Goal: Task Accomplishment & Management: Complete application form

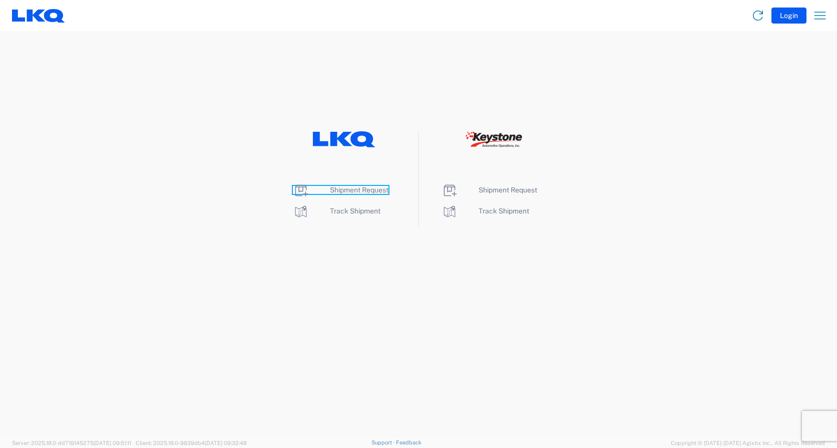
click at [364, 190] on span "Shipment Request" at bounding box center [359, 190] width 59 height 8
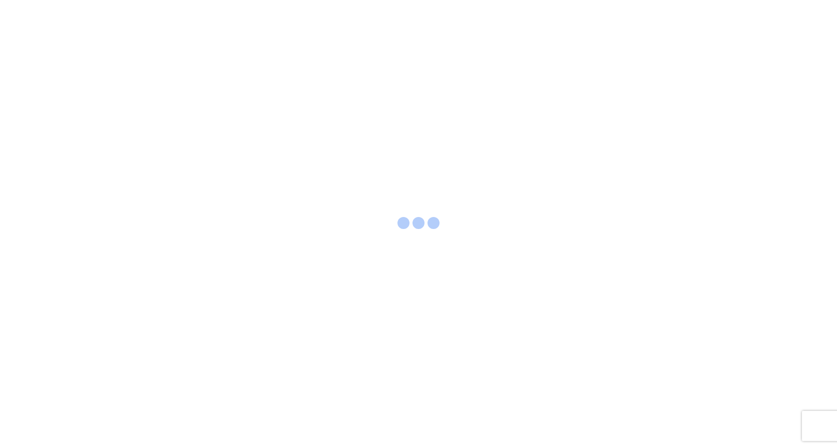
select select "FULL"
select select "LBS"
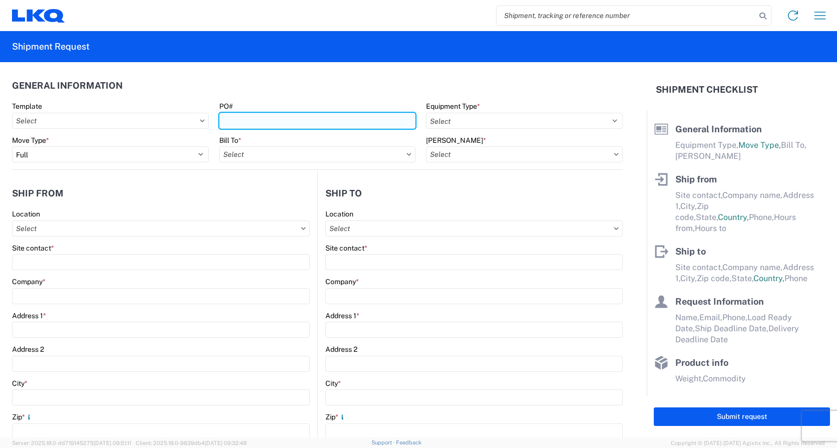
click at [252, 117] on input "PO#" at bounding box center [317, 121] width 197 height 16
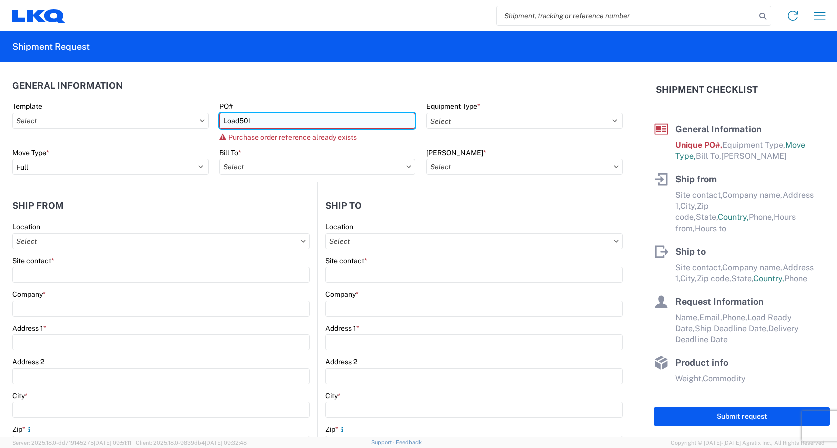
click at [255, 118] on input "Load501" at bounding box center [317, 121] width 197 height 16
type input "Load502"
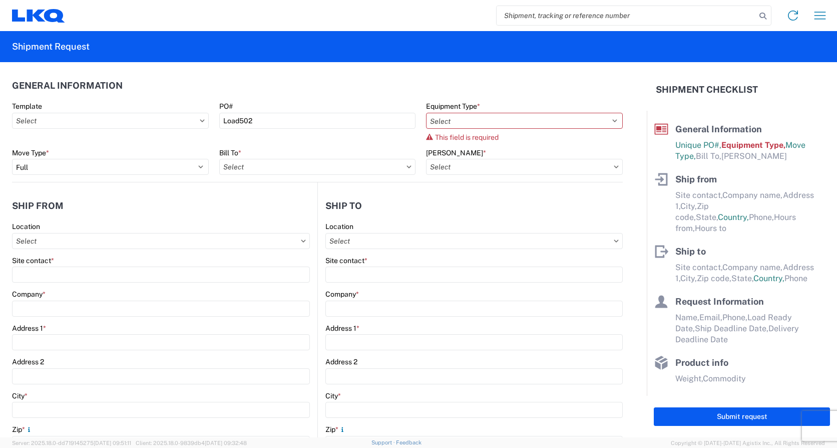
click at [499, 129] on div "Equipment Type * Select 53’ Dry Van Flatbed Dropdeck (van) Lowboy (flatbed) Rai…" at bounding box center [524, 122] width 197 height 40
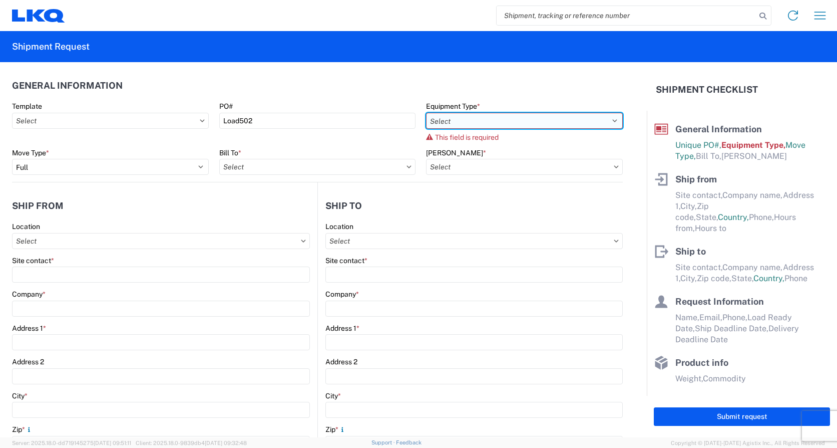
click at [502, 124] on select "Select 53’ Dry Van Flatbed Dropdeck (van) Lowboy (flatbed) Rail" at bounding box center [524, 121] width 197 height 16
select select "STDV"
click at [426, 113] on select "Select 53’ Dry Van Flatbed Dropdeck (van) Lowboy (flatbed) Rail" at bounding box center [524, 121] width 197 height 16
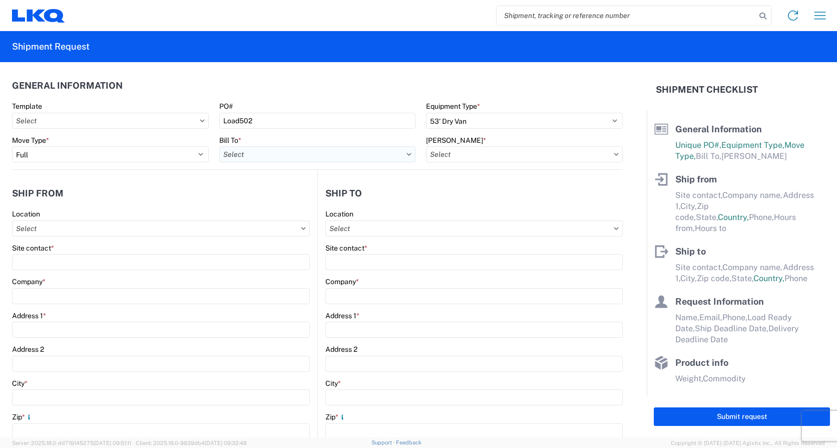
click at [257, 160] on input "Bill To *" at bounding box center [317, 154] width 197 height 16
click at [267, 154] on input "Bill To *" at bounding box center [317, 154] width 197 height 16
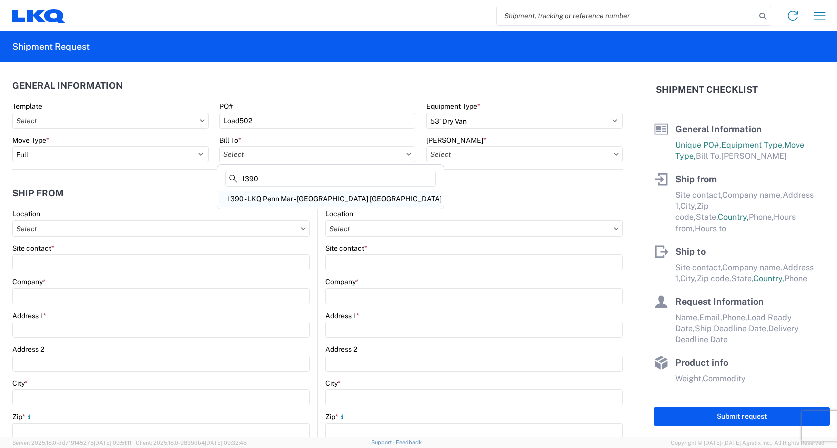
type input "1390"
click at [277, 198] on div "1390 - LKQ Penn Mar - [GEOGRAPHIC_DATA] [GEOGRAPHIC_DATA]" at bounding box center [330, 199] width 222 height 16
type input "1390 - LKQ Penn Mar - [GEOGRAPHIC_DATA] [GEOGRAPHIC_DATA]"
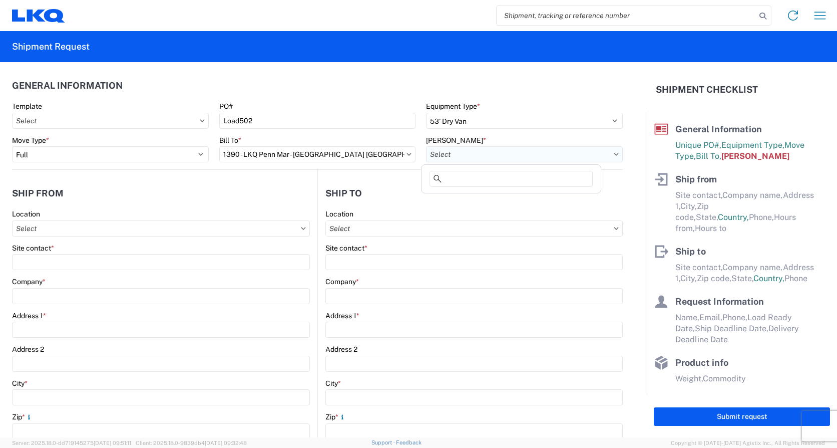
click at [463, 156] on input "[PERSON_NAME] *" at bounding box center [524, 154] width 197 height 16
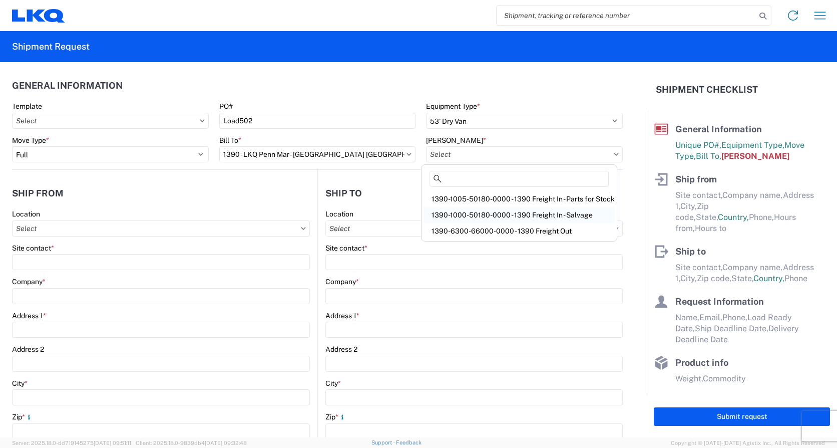
click at [485, 209] on div "1390-1000-50180-0000 - 1390 Freight In - Salvage" at bounding box center [519, 215] width 191 height 16
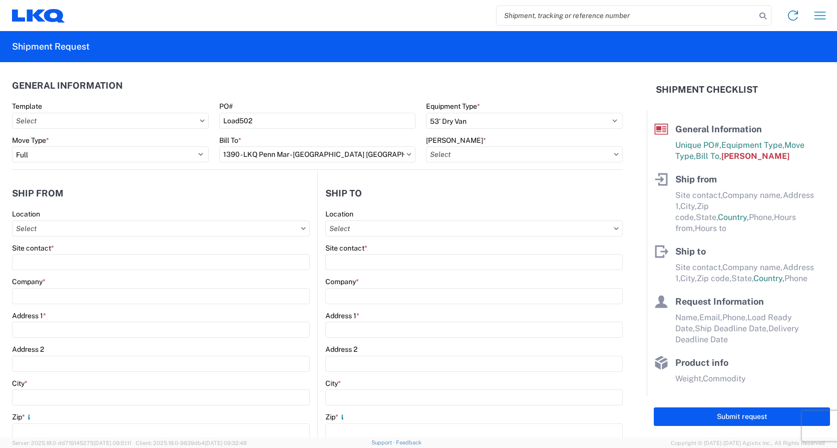
type input "1390-1000-50180-0000 - 1390 Freight In - Salvage"
click at [108, 230] on input "Location" at bounding box center [161, 228] width 298 height 16
click at [89, 251] on input at bounding box center [102, 253] width 163 height 16
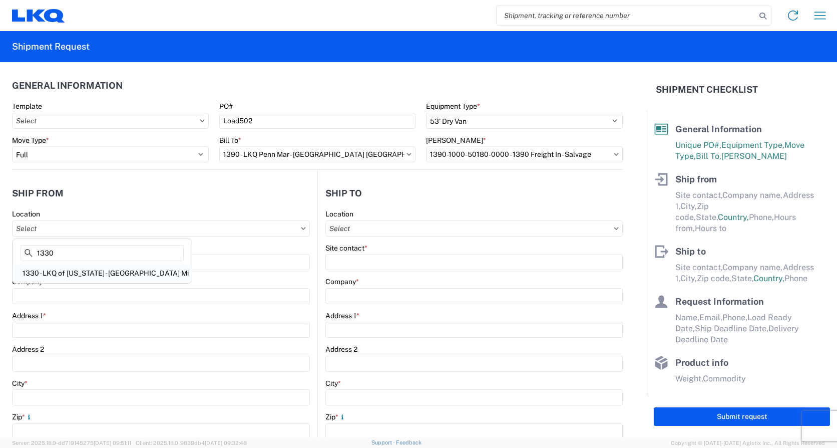
type input "1330"
click at [101, 271] on div "1330 - LKQ of [US_STATE] - [GEOGRAPHIC_DATA] Mi" at bounding box center [102, 273] width 175 height 16
type input "1330 - LKQ of [US_STATE] - [GEOGRAPHIC_DATA] Mi"
type input "LKQ Corporation"
type input "[STREET_ADDRESS]"
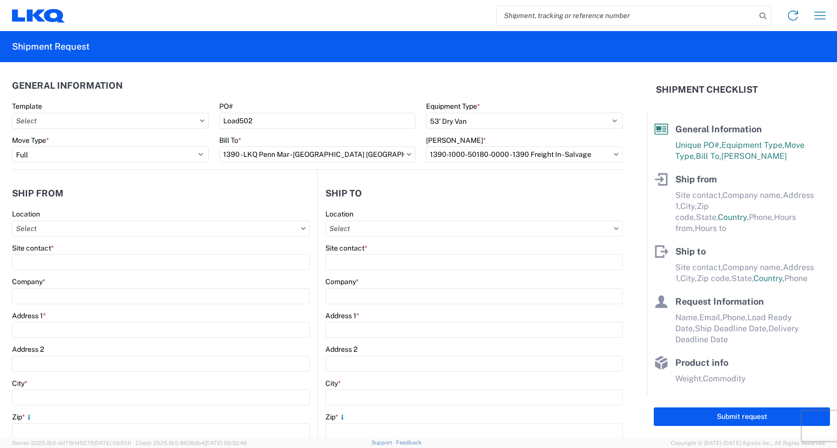
type input "[GEOGRAPHIC_DATA]"
type input "48111"
select select "MI"
select select "US"
type input "07:00"
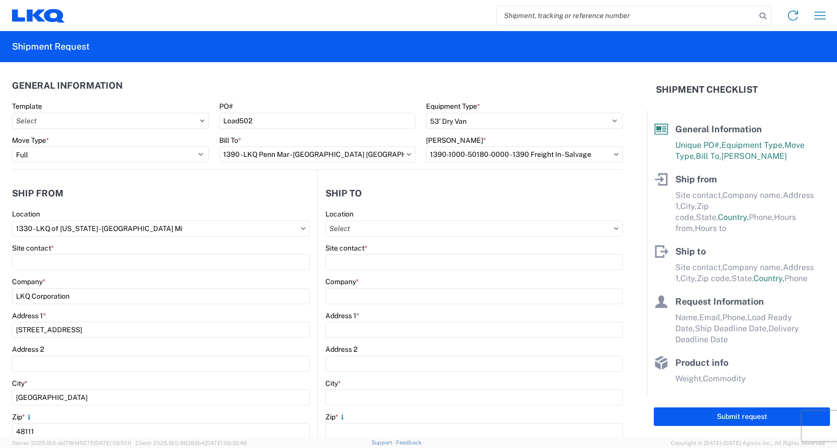
type input "15:00"
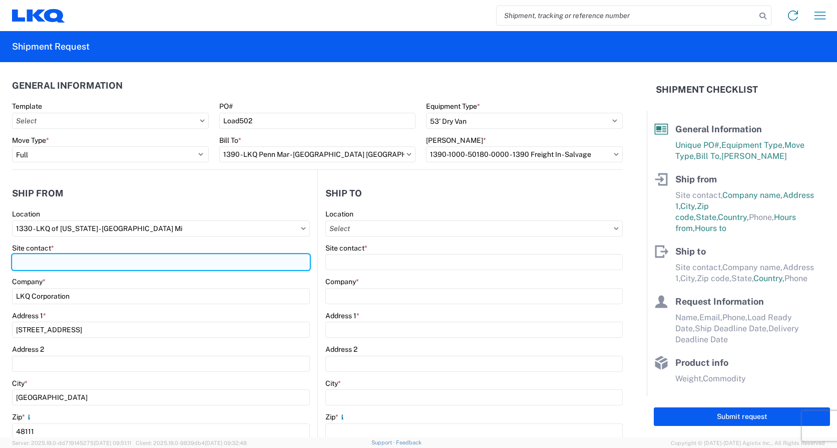
click at [99, 265] on input "Site contact *" at bounding box center [161, 262] width 298 height 16
type input "[PERSON_NAME]"
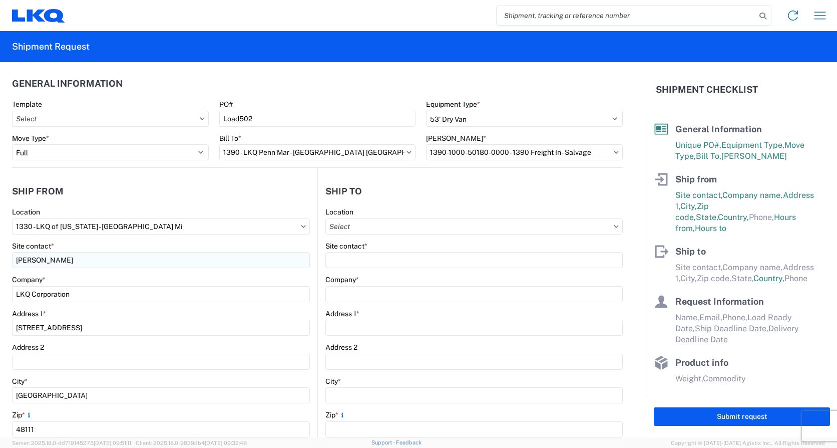
scroll to position [215, 0]
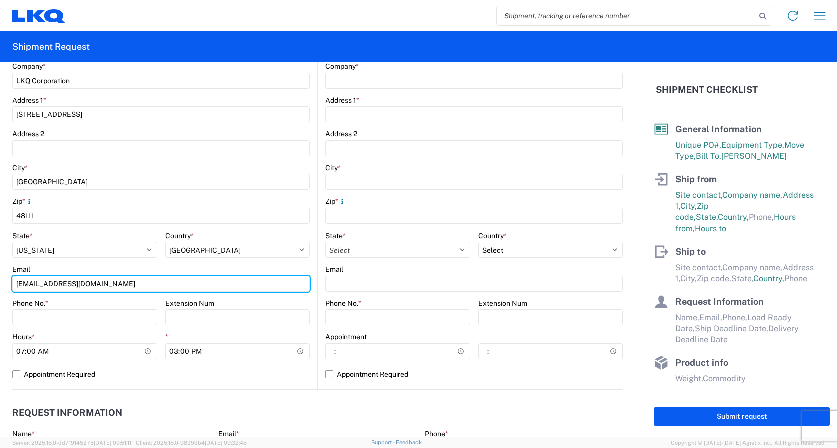
type input "[EMAIL_ADDRESS][DOMAIN_NAME]"
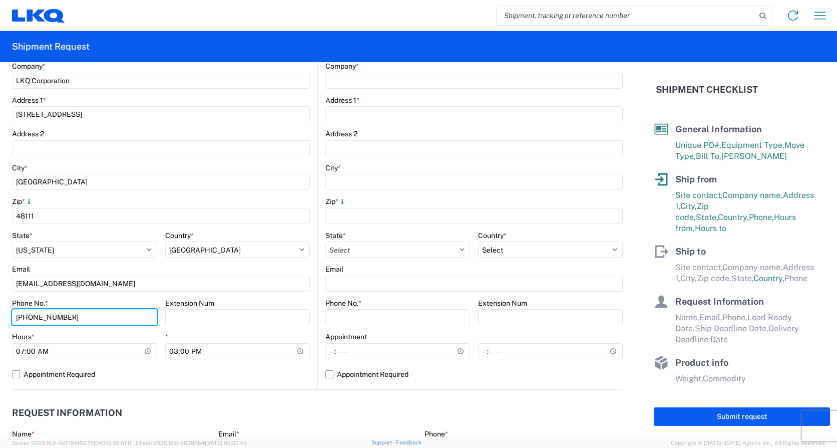
type input "[PHONE_NUMBER]"
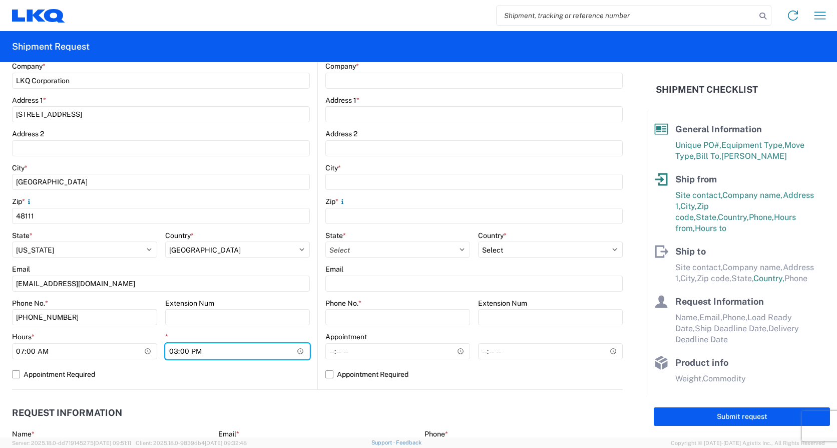
type input "14:00"
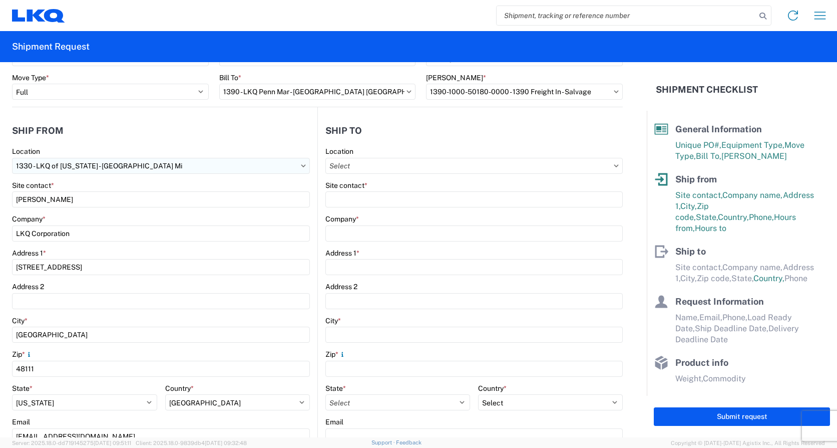
scroll to position [0, 0]
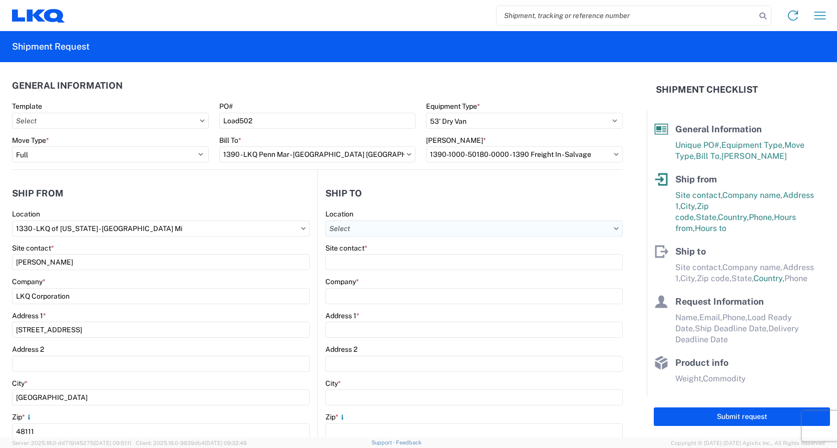
click at [438, 230] on input "Location" at bounding box center [475, 228] width 298 height 16
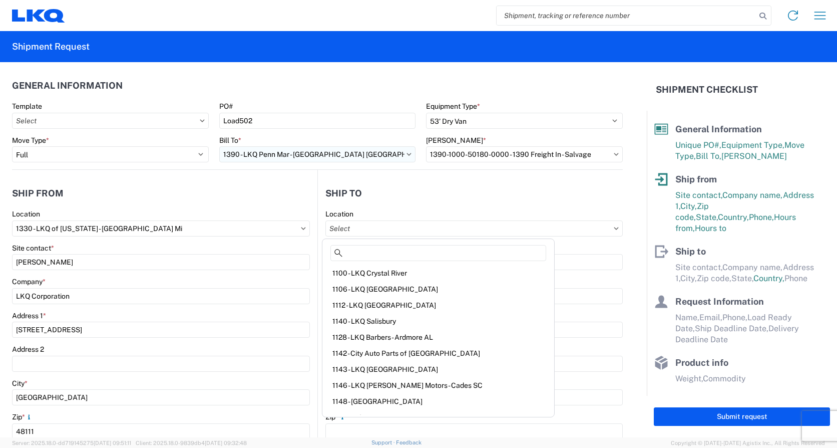
click at [245, 156] on input "1390 - LKQ Penn Mar - [GEOGRAPHIC_DATA] [GEOGRAPHIC_DATA]" at bounding box center [317, 154] width 197 height 16
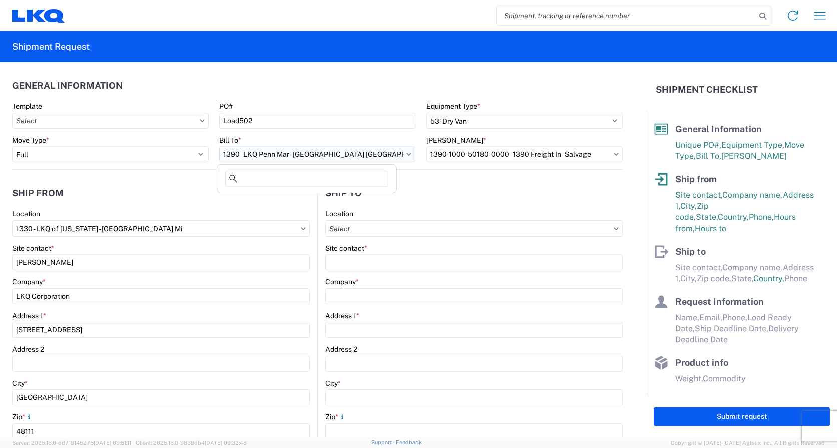
click at [245, 155] on input "1390 - LKQ Penn Mar - [GEOGRAPHIC_DATA] [GEOGRAPHIC_DATA]" at bounding box center [317, 154] width 197 height 16
click at [242, 152] on input "1390 - LKQ Penn Mar - [GEOGRAPHIC_DATA] [GEOGRAPHIC_DATA]" at bounding box center [317, 154] width 197 height 16
type input "1325"
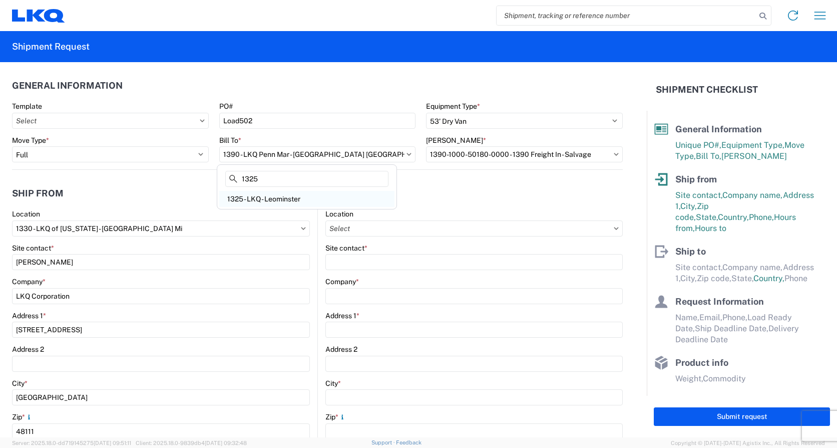
click at [286, 204] on div "1325 - LKQ - Leominster" at bounding box center [306, 199] width 175 height 16
type input "1325 - LKQ - Leominster"
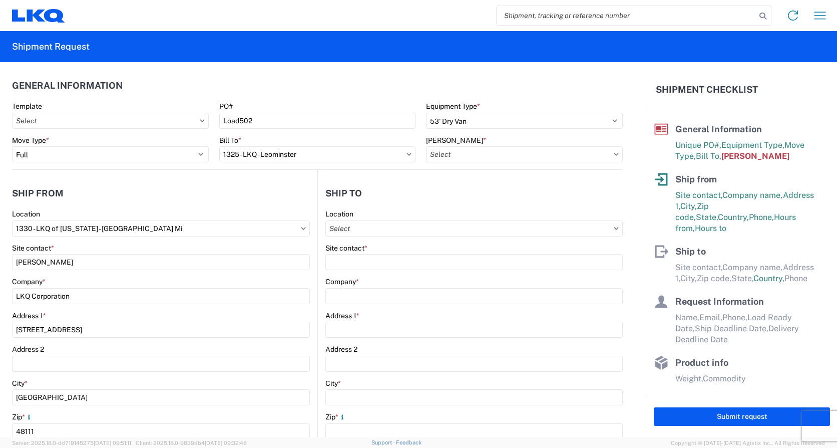
click at [418, 219] on div "Location" at bounding box center [475, 222] width 298 height 27
click at [417, 225] on input "Location" at bounding box center [475, 228] width 298 height 16
type input "1325"
click at [404, 271] on div "1325 - LKQ - Leominster" at bounding box center [412, 273] width 175 height 16
type input "1325 - LKQ - Leominster"
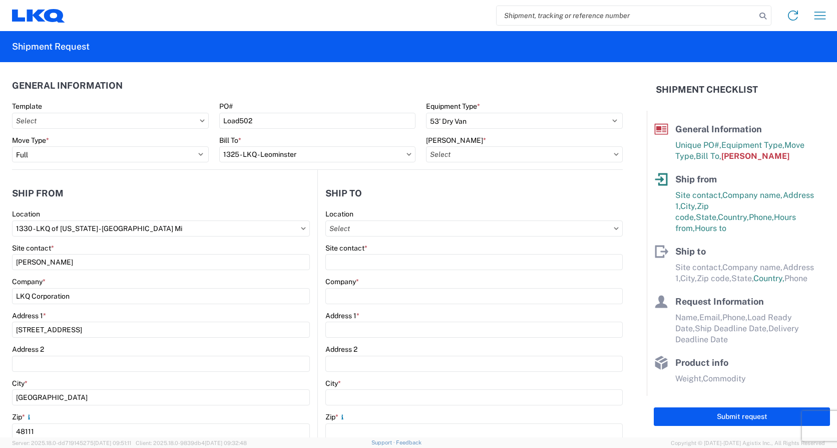
type input "LKQ Corporation"
type input "[STREET_ADDRESS]"
type input "Leominster"
type input "01453"
select select "US"
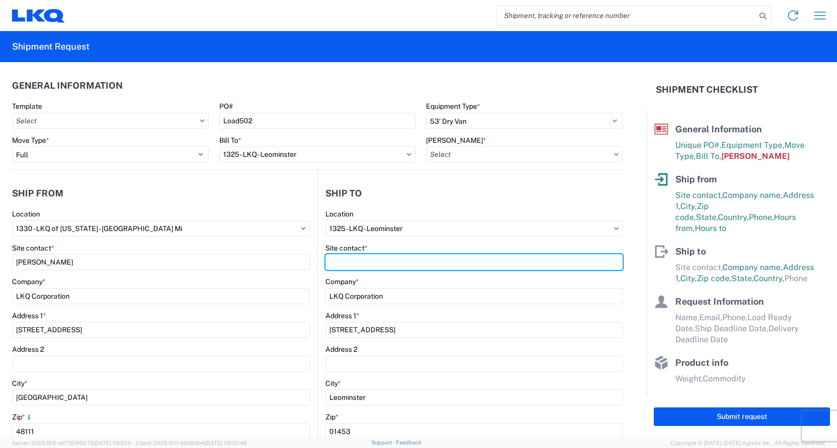
click at [392, 262] on input "Site contact *" at bounding box center [475, 262] width 298 height 16
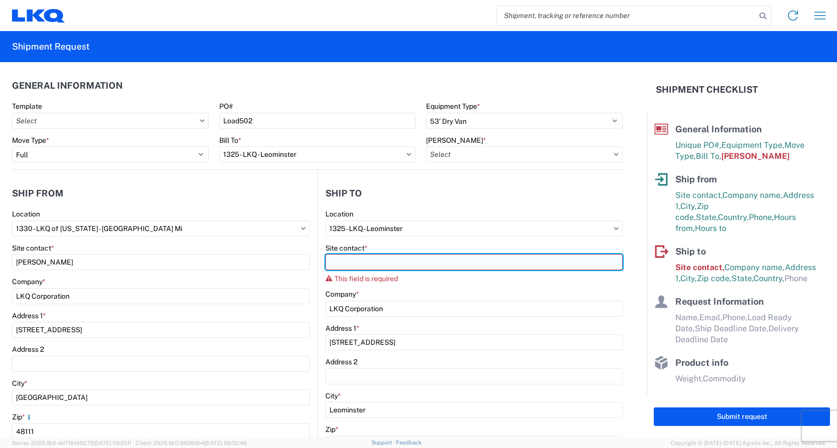
click at [347, 263] on input "Site contact *" at bounding box center [475, 262] width 298 height 16
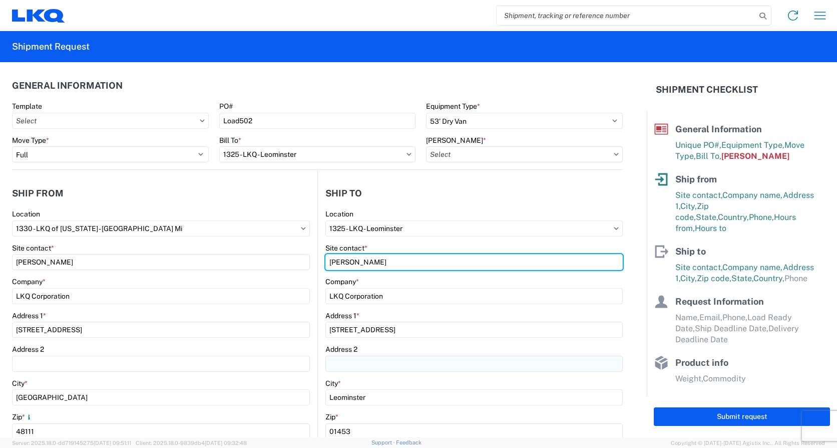
scroll to position [250, 0]
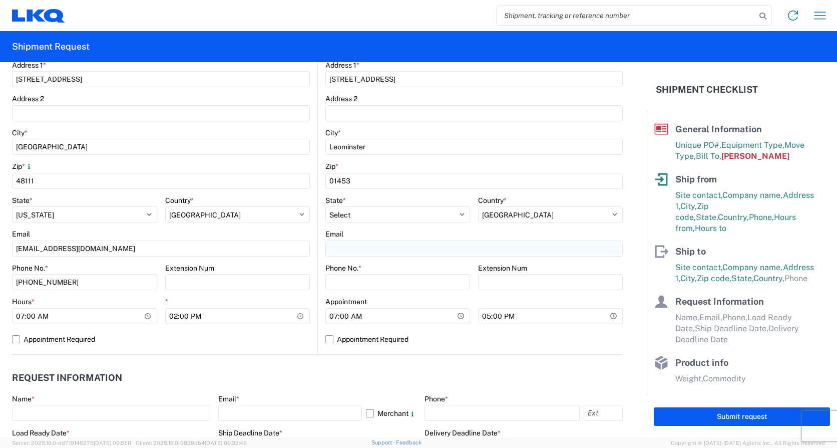
type input "[PERSON_NAME]"
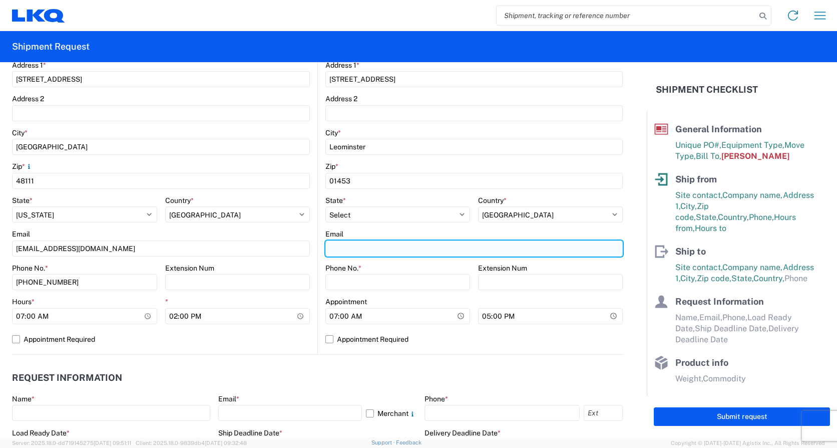
click at [357, 245] on input "Email" at bounding box center [475, 248] width 298 height 16
type input "[EMAIL_ADDRESS][DOMAIN_NAME]"
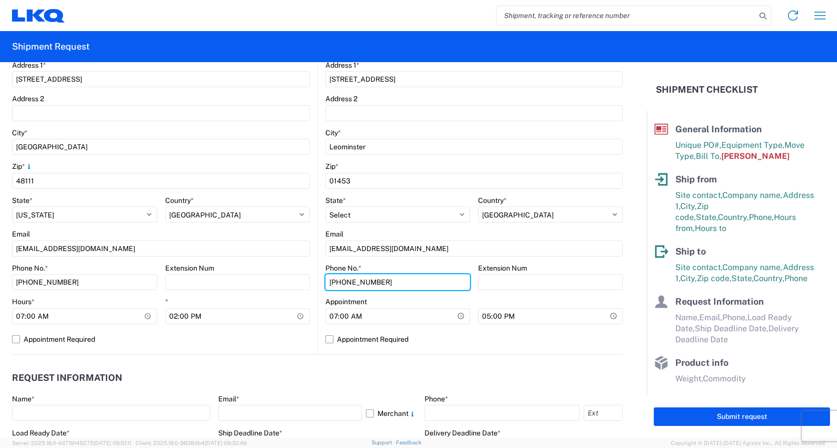
type input "[PHONE_NUMBER]"
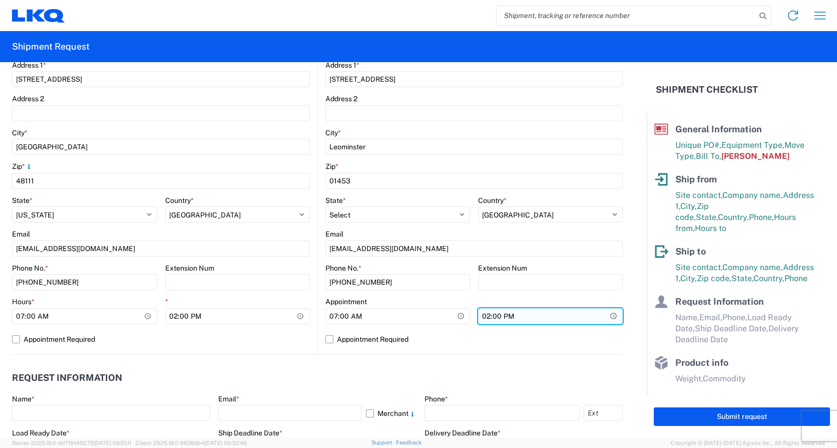
click at [486, 315] on input "14:00" at bounding box center [550, 316] width 145 height 16
click at [483, 315] on input "14:00" at bounding box center [550, 316] width 145 height 16
type input "15:00"
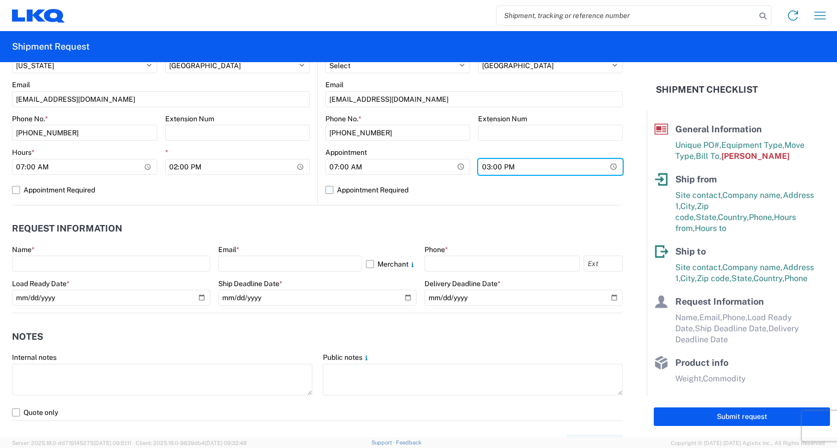
scroll to position [501, 0]
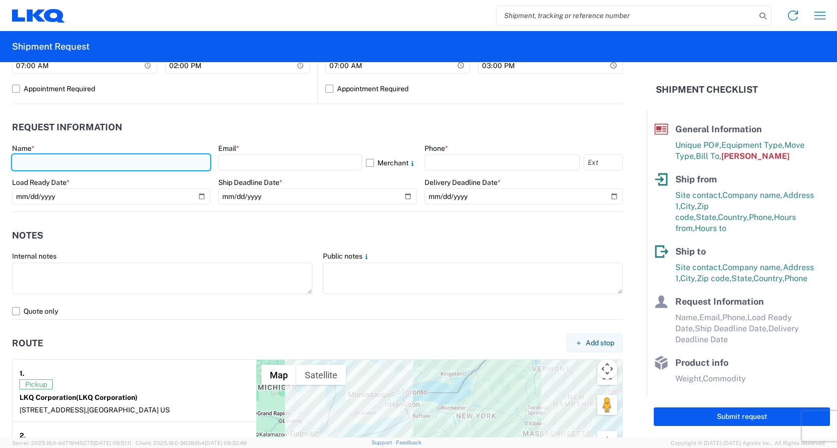
click at [139, 159] on input "text" at bounding box center [111, 162] width 198 height 16
type input "[PERSON_NAME]"
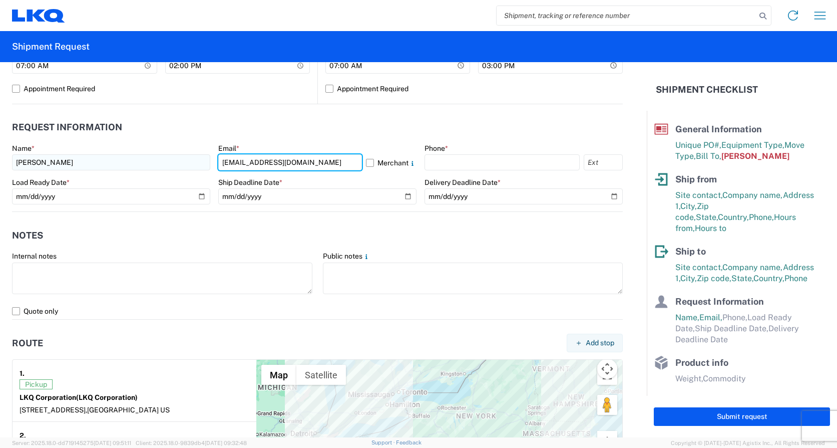
type input "[EMAIL_ADDRESS][DOMAIN_NAME]"
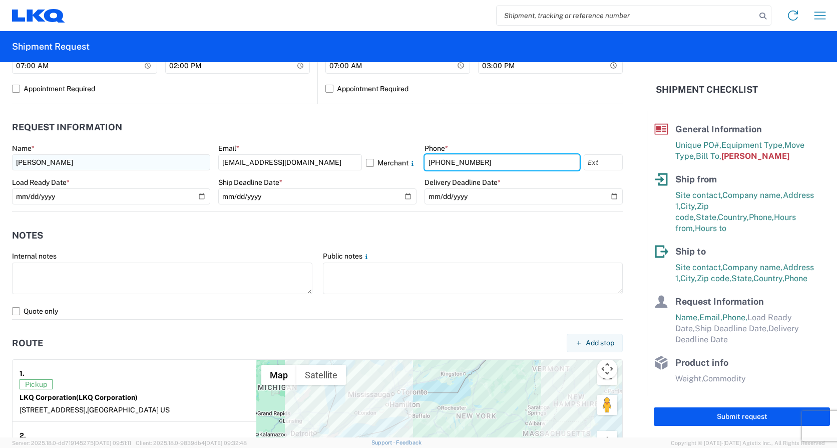
type input "[PHONE_NUMBER]"
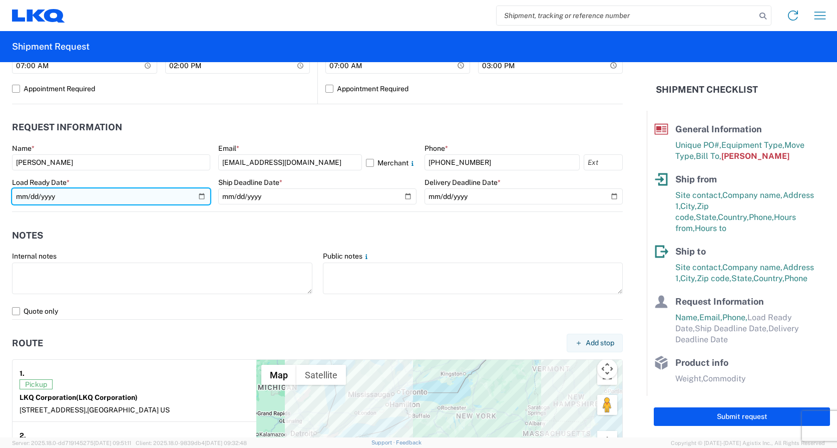
click at [199, 194] on input "date" at bounding box center [111, 196] width 198 height 16
type input "[DATE]"
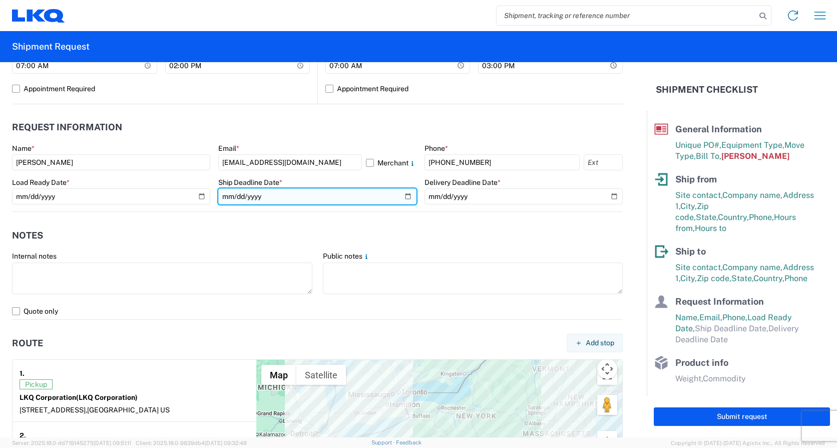
click at [404, 194] on input "date" at bounding box center [317, 196] width 198 height 16
type input "[DATE]"
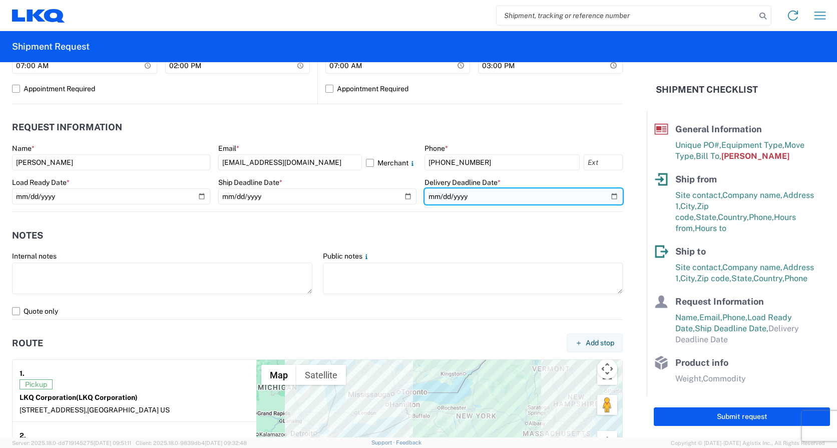
click at [610, 194] on input "date" at bounding box center [524, 196] width 198 height 16
type input "[DATE]"
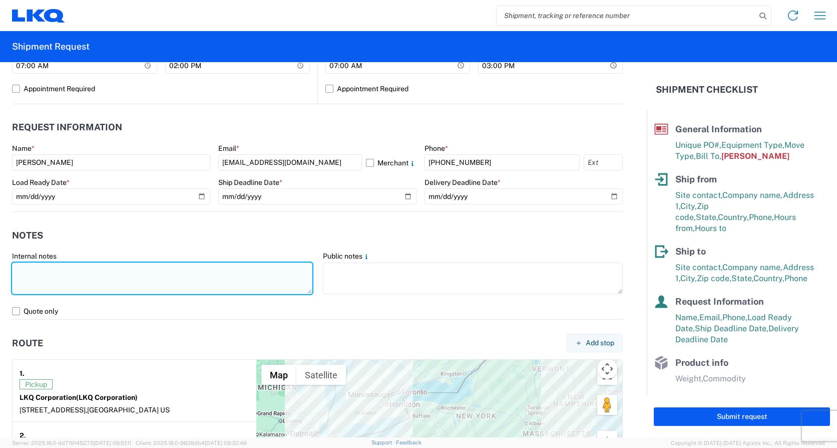
click at [95, 265] on textarea at bounding box center [162, 278] width 301 height 32
paste textarea "*CALL [PHONE_NUMBER] WHEN ON SITE FOR PICKUP* *6+ RATCHET STRAPS* *NO DELIVERIE…"
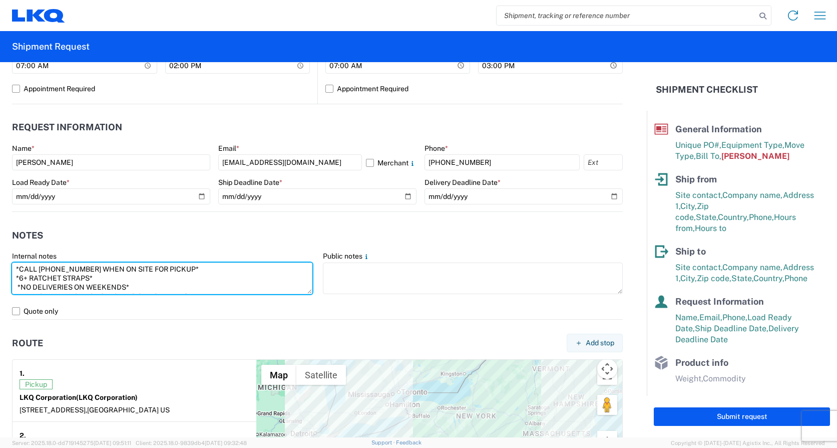
scroll to position [34, 0]
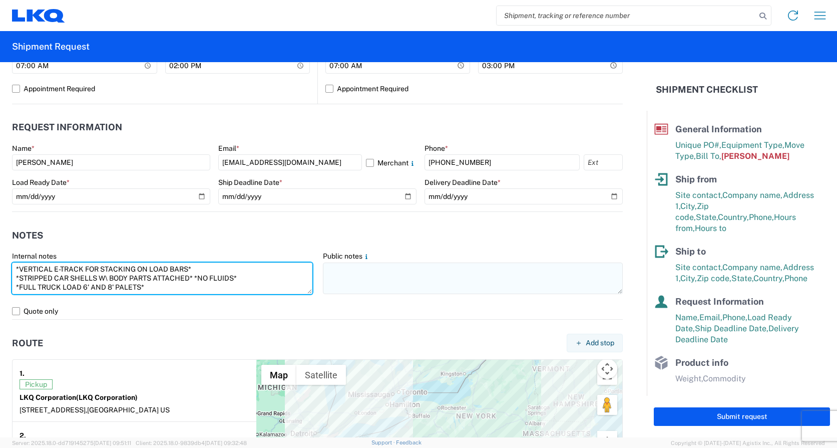
type textarea "*CALL [PHONE_NUMBER] WHEN ON SITE FOR PICKUP* *6+ RATCHET STRAPS* *NO DELIVERIE…"
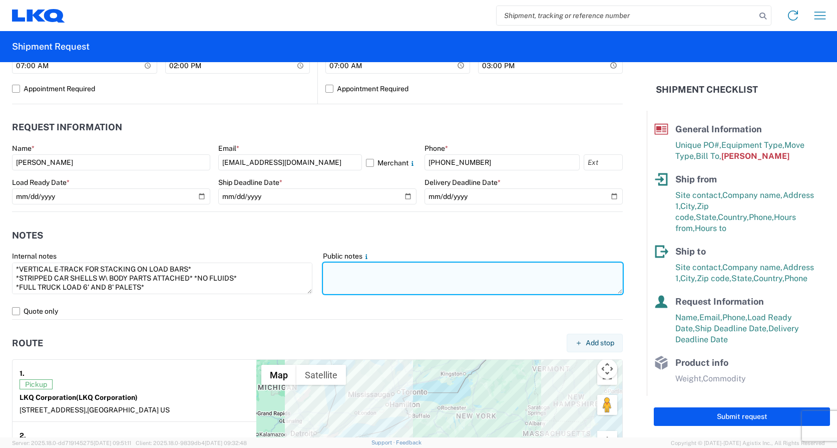
paste textarea "*CALL [PHONE_NUMBER] WHEN ON SITE FOR PICKUP* *6+ RATCHET STRAPS* *NO DELIVERIE…"
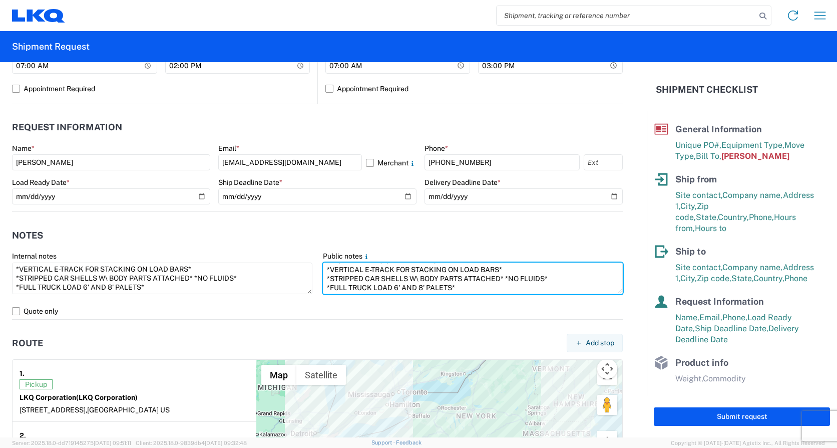
scroll to position [826, 0]
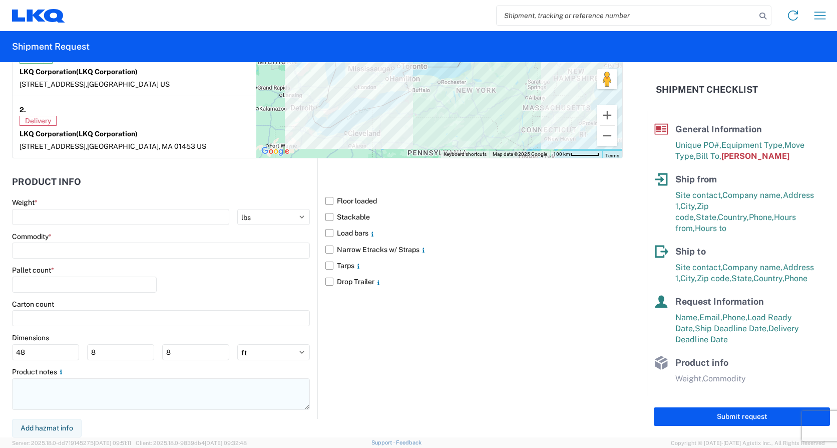
type textarea "*CALL [PHONE_NUMBER] WHEN ON SITE FOR PICKUP* *6+ RATCHET STRAPS* *NO DELIVERIE…"
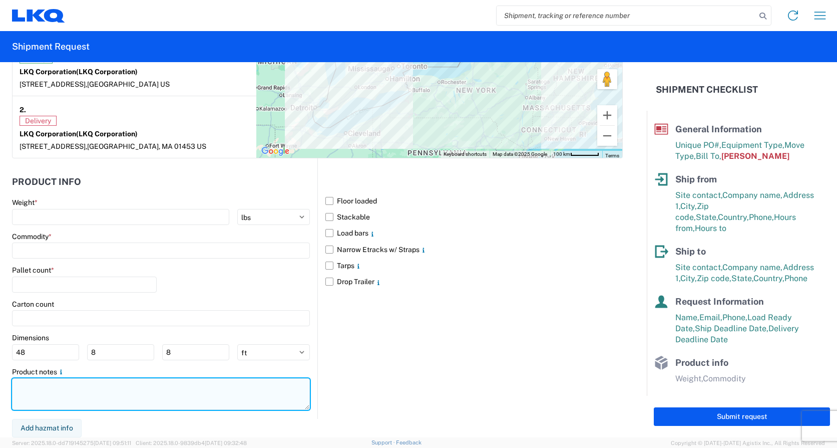
click at [53, 385] on textarea at bounding box center [161, 394] width 298 height 32
paste textarea "*CALL [PHONE_NUMBER] WHEN ON SITE FOR PICKUP* *6+ RATCHET STRAPS* *NO DELIVERIE…"
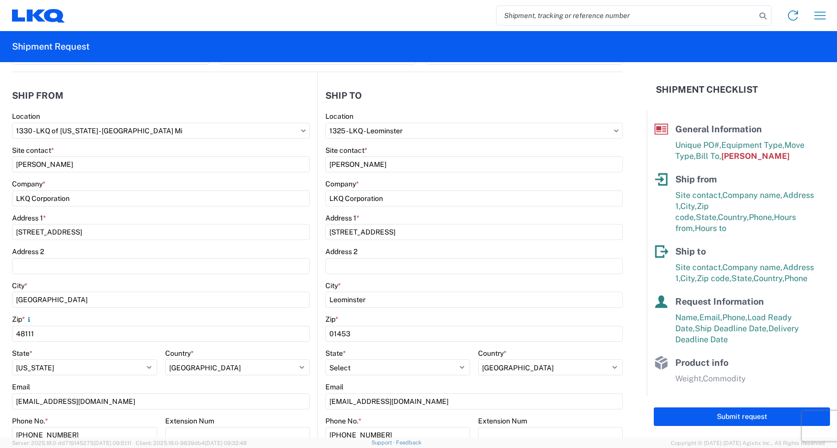
scroll to position [0, 0]
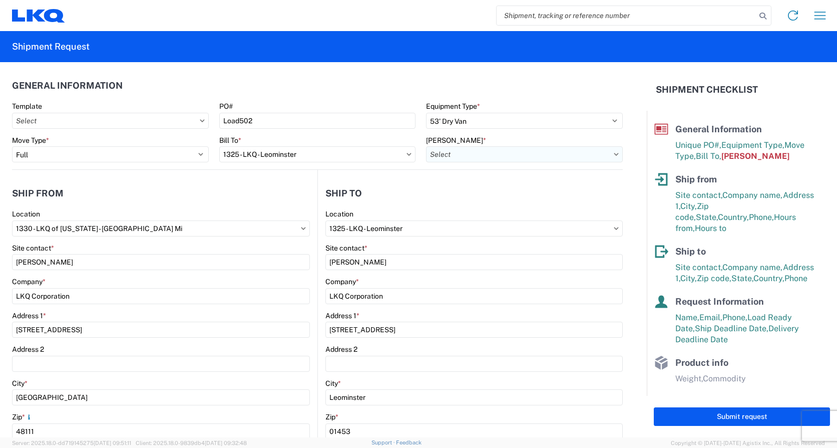
type textarea "*CALL [PHONE_NUMBER] WHEN ON SITE FOR PICKUP* *6+ RATCHET STRAPS* *NO DELIVERIE…"
click at [494, 158] on input "[PERSON_NAME] *" at bounding box center [524, 154] width 197 height 16
click at [501, 180] on input at bounding box center [511, 179] width 163 height 16
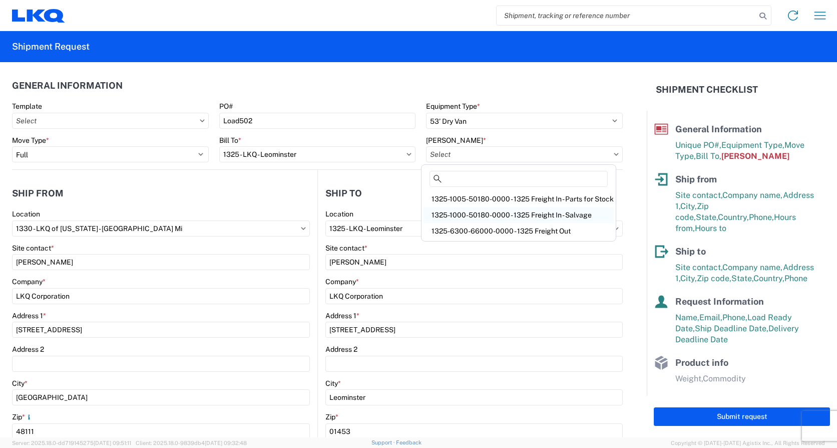
click at [535, 218] on div "1325-1000-50180-0000 - 1325 Freight In - Salvage" at bounding box center [519, 215] width 190 height 16
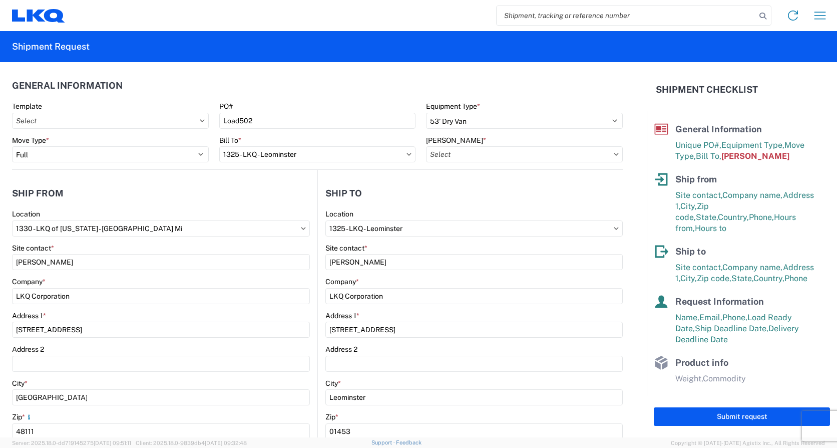
type input "1325-1000-50180-0000 - 1325 Freight In - Salvage"
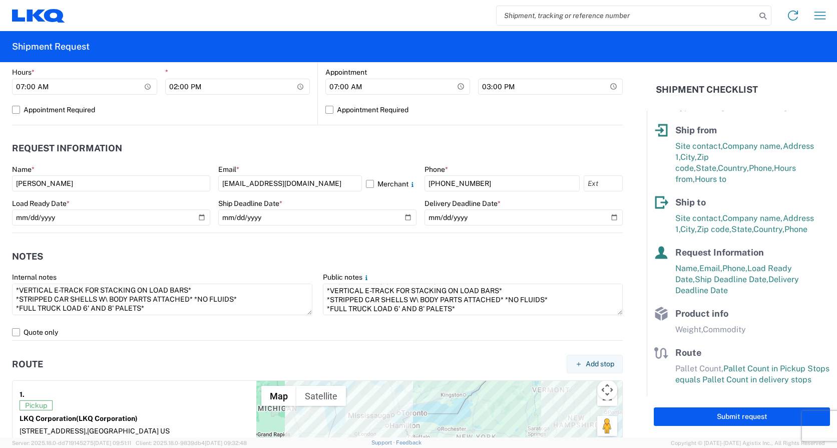
scroll to position [501, 0]
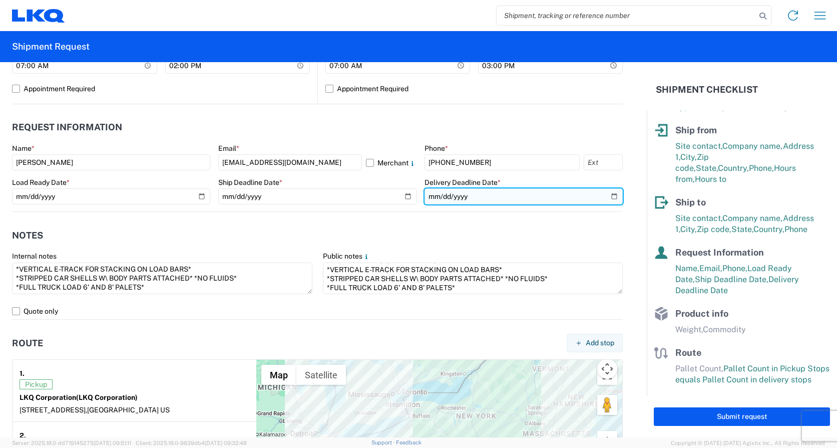
click at [606, 195] on input "[DATE]" at bounding box center [524, 196] width 198 height 16
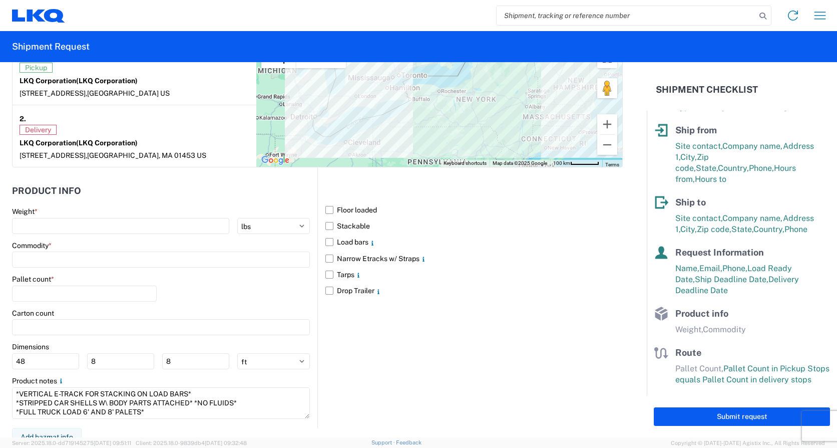
scroll to position [826, 0]
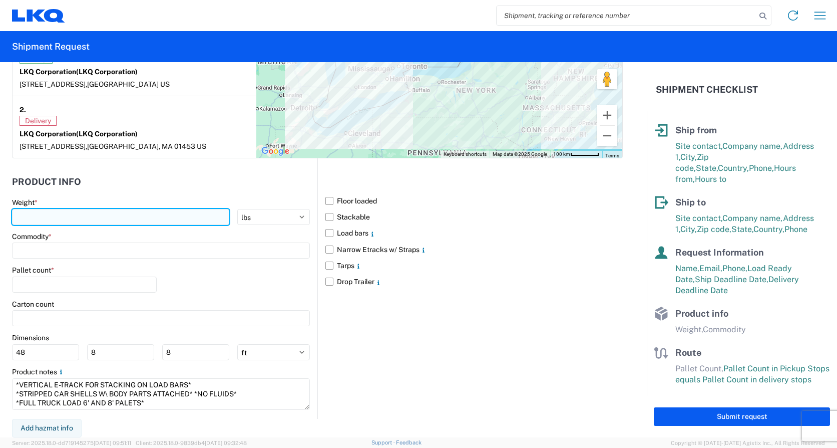
click at [128, 219] on input "number" at bounding box center [120, 217] width 217 height 16
type input "20000"
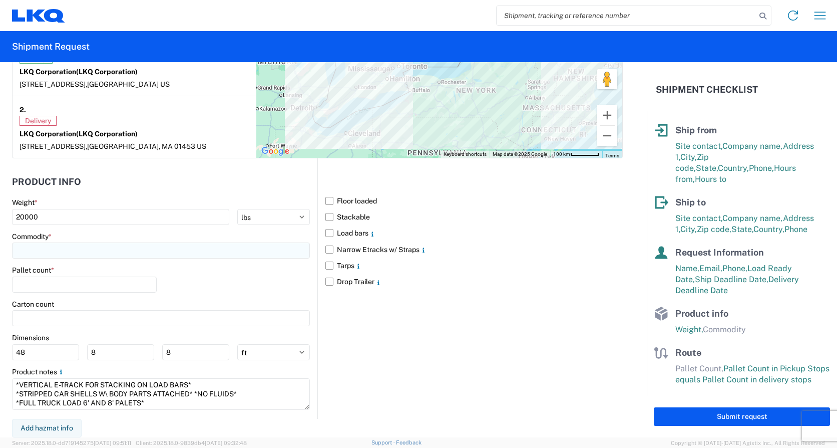
click at [95, 247] on input at bounding box center [161, 250] width 298 height 16
click at [88, 275] on input at bounding box center [102, 275] width 163 height 16
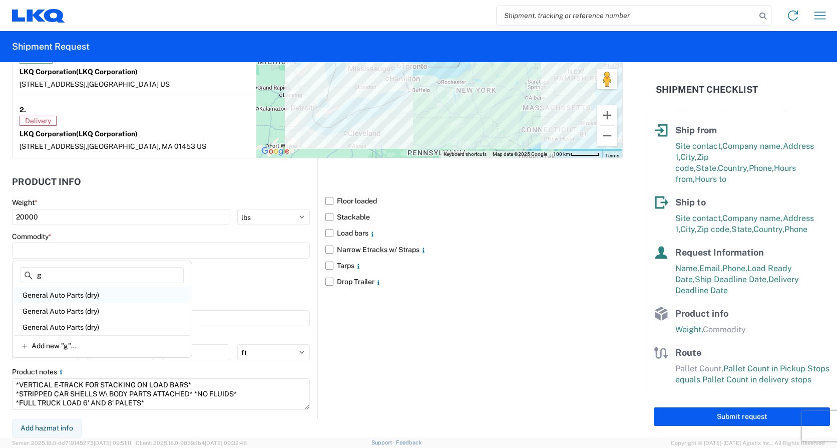
type input "g"
click at [83, 292] on div "General Auto Parts (dry)" at bounding box center [102, 295] width 175 height 16
type input "General Auto Parts (dry)"
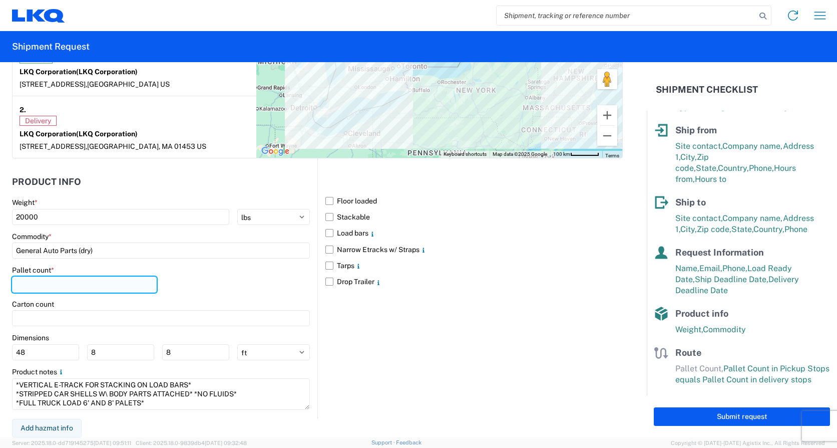
click at [68, 285] on input "number" at bounding box center [84, 284] width 145 height 16
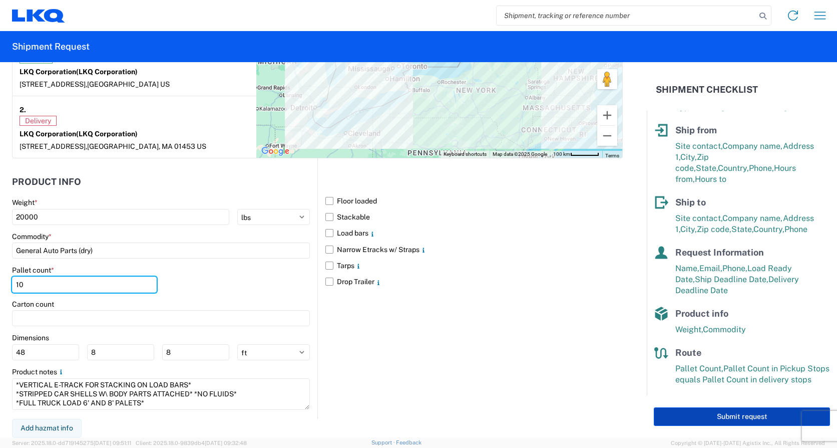
type input "10"
click at [760, 417] on button "Submit request" at bounding box center [742, 416] width 176 height 19
select select "US"
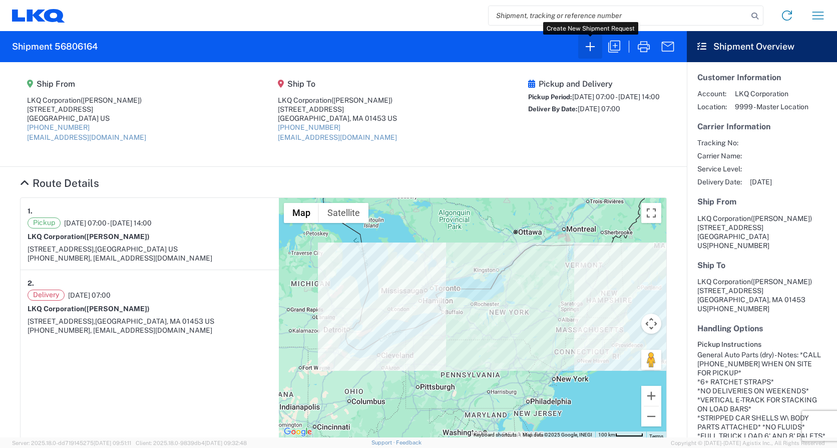
click at [582, 49] on button "button" at bounding box center [590, 47] width 24 height 24
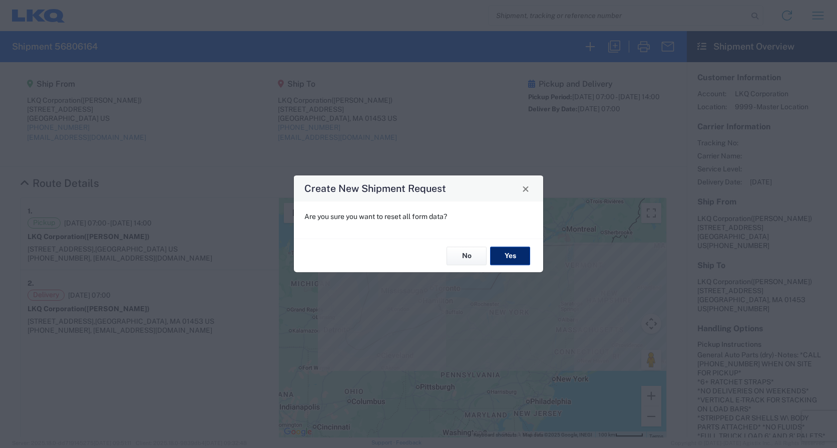
click at [522, 260] on button "Yes" at bounding box center [510, 255] width 40 height 19
select select "FULL"
select select "US"
select select "LBS"
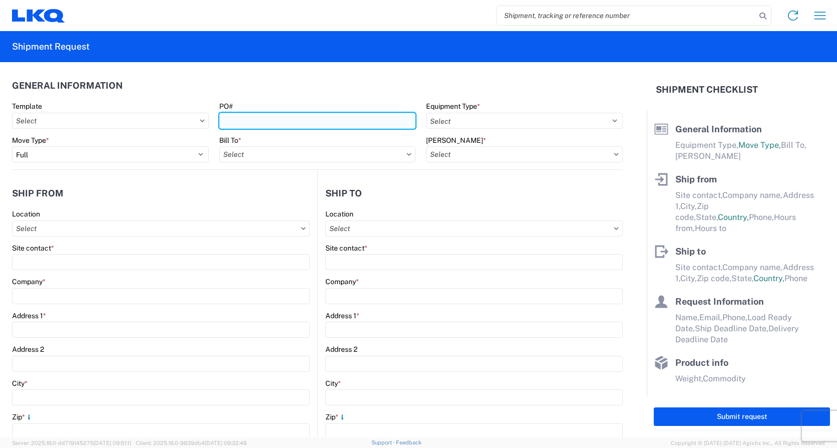
click at [291, 121] on input "PO#" at bounding box center [317, 121] width 197 height 16
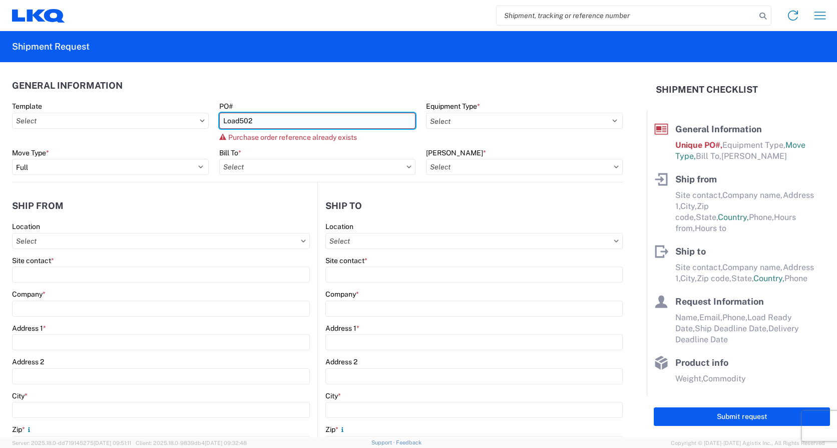
click at [291, 121] on input "Load502" at bounding box center [317, 121] width 197 height 16
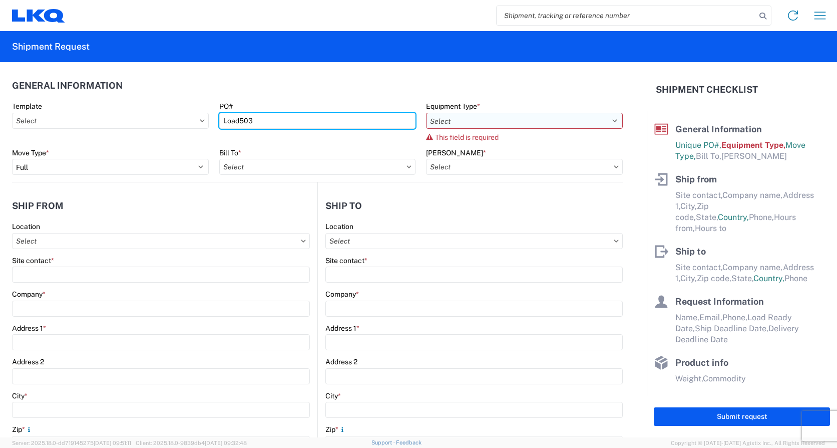
type input "Load503"
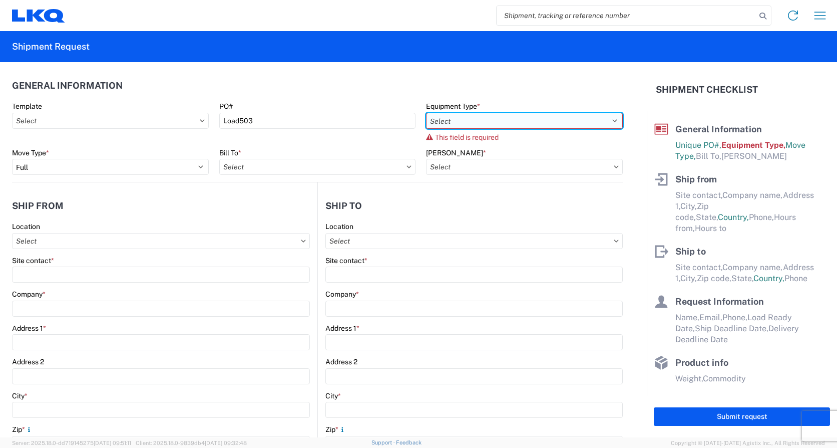
click at [506, 119] on select "Select 53’ Dry Van Flatbed Dropdeck (van) Lowboy (flatbed) Rail" at bounding box center [524, 121] width 197 height 16
select select "STDV"
click at [426, 113] on select "Select 53’ Dry Van Flatbed Dropdeck (van) Lowboy (flatbed) Rail" at bounding box center [524, 121] width 197 height 16
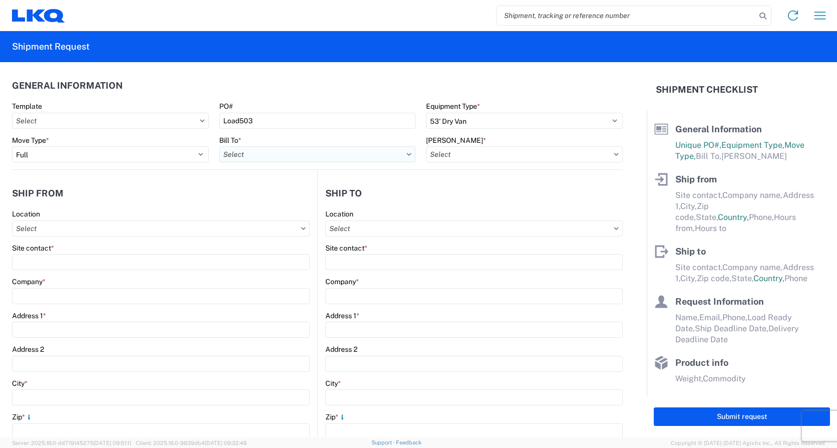
click at [278, 156] on input "Bill To *" at bounding box center [317, 154] width 197 height 16
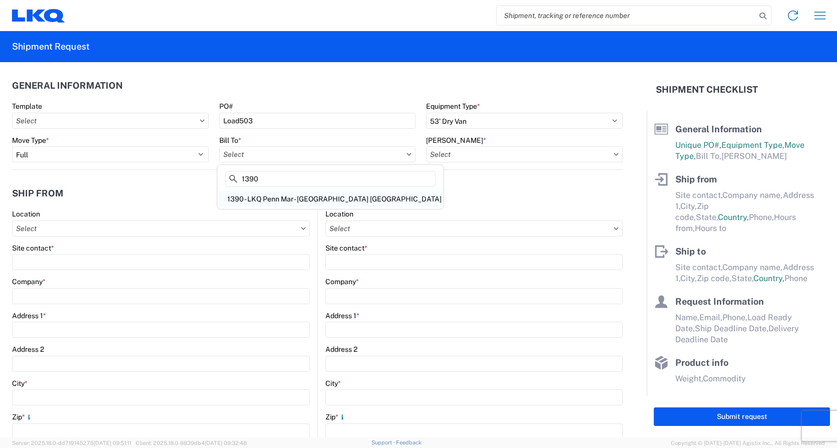
type input "1390"
drag, startPoint x: 283, startPoint y: 196, endPoint x: 312, endPoint y: 187, distance: 29.3
click at [284, 196] on div "1390 - LKQ Penn Mar - [GEOGRAPHIC_DATA] [GEOGRAPHIC_DATA]" at bounding box center [330, 199] width 222 height 16
type input "1390 - LKQ Penn Mar - [GEOGRAPHIC_DATA] [GEOGRAPHIC_DATA]"
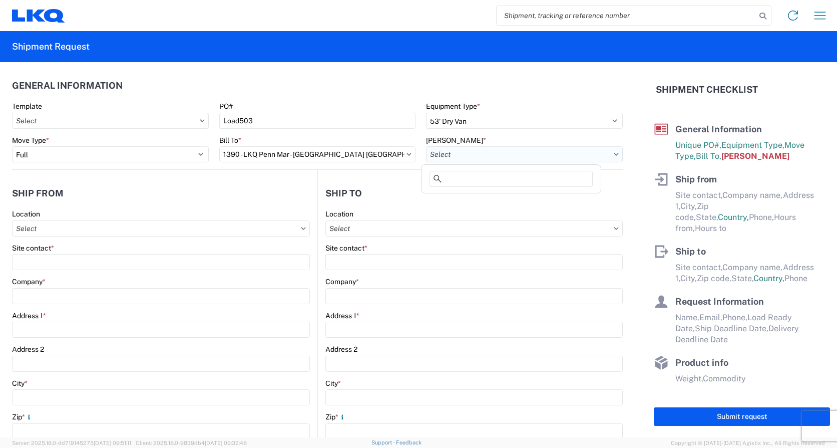
click at [515, 154] on input "[PERSON_NAME] *" at bounding box center [524, 154] width 197 height 16
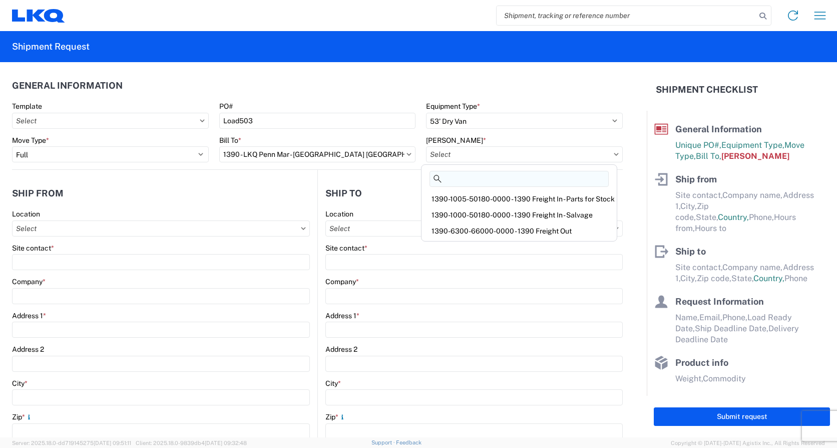
click at [506, 178] on input at bounding box center [519, 179] width 179 height 16
click at [500, 208] on div "1390-1000-50180-0000 - 1390 Freight In - Salvage" at bounding box center [519, 215] width 191 height 16
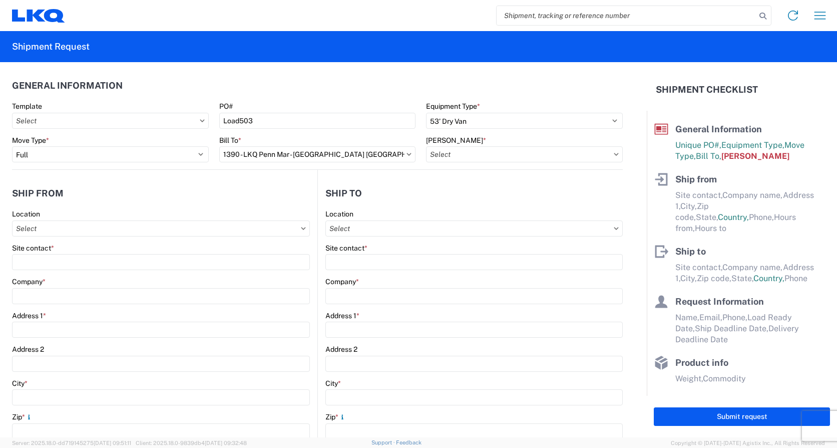
type input "1390-1000-50180-0000 - 1390 Freight In - Salvage"
click at [39, 226] on input "Location" at bounding box center [161, 228] width 298 height 16
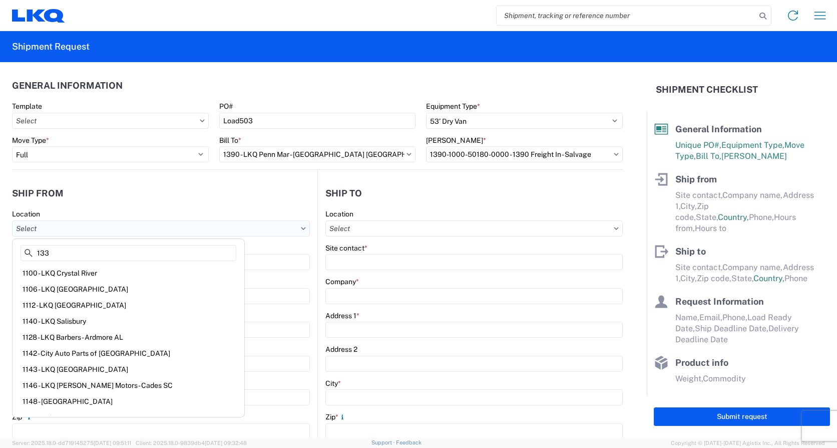
type input "1330"
